Goal: Navigation & Orientation: Find specific page/section

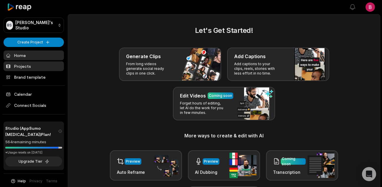
click at [30, 64] on link "Projects" at bounding box center [34, 67] width 60 height 10
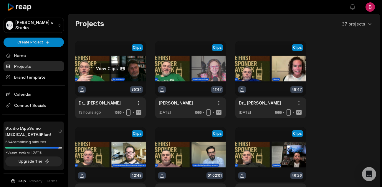
click at [113, 82] on link at bounding box center [110, 79] width 71 height 77
